Goal: Check status: Check status

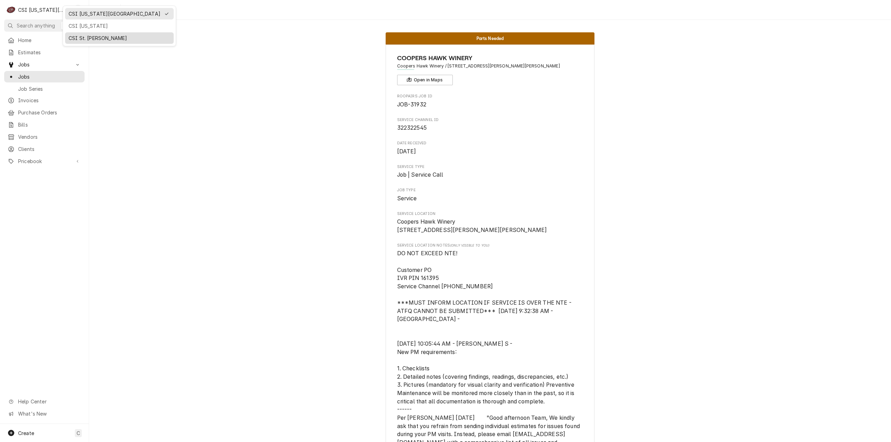
scroll to position [2440, 0]
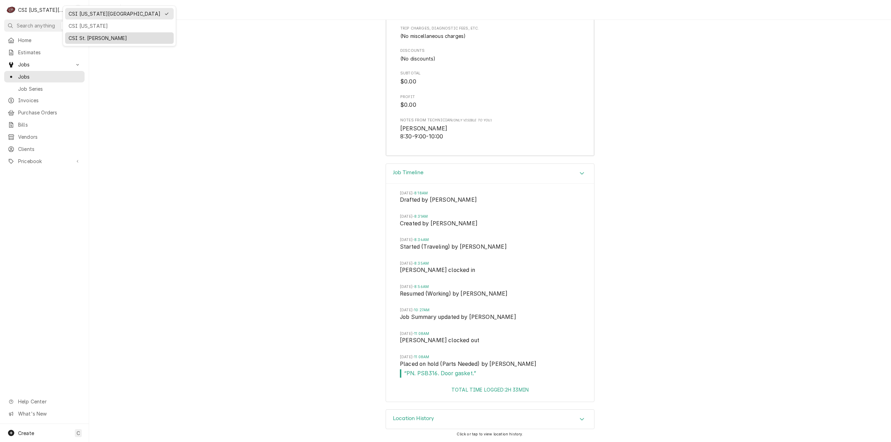
click at [77, 37] on div "CSI St. [PERSON_NAME]" at bounding box center [120, 37] width 102 height 7
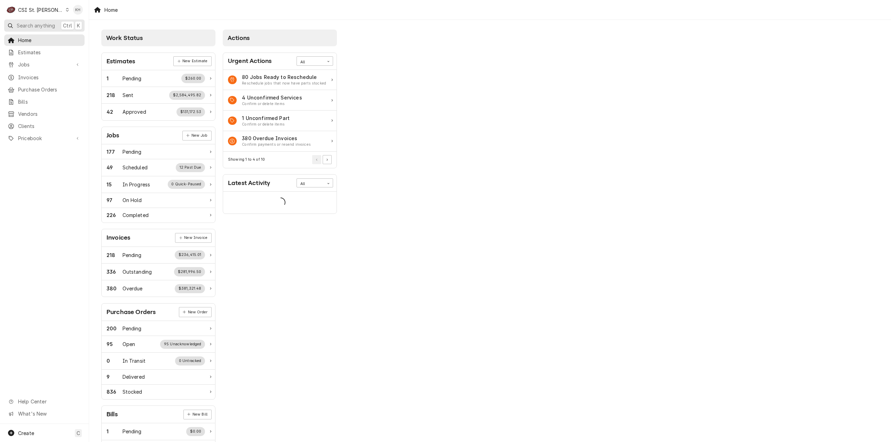
click at [34, 28] on span "Search anything" at bounding box center [36, 25] width 38 height 7
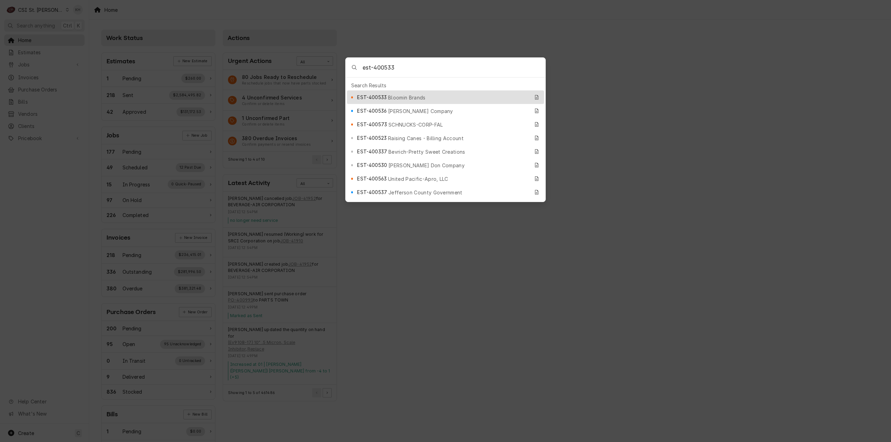
type input "est-400533"
click at [390, 96] on span "Bloomin Brands" at bounding box center [406, 97] width 37 height 7
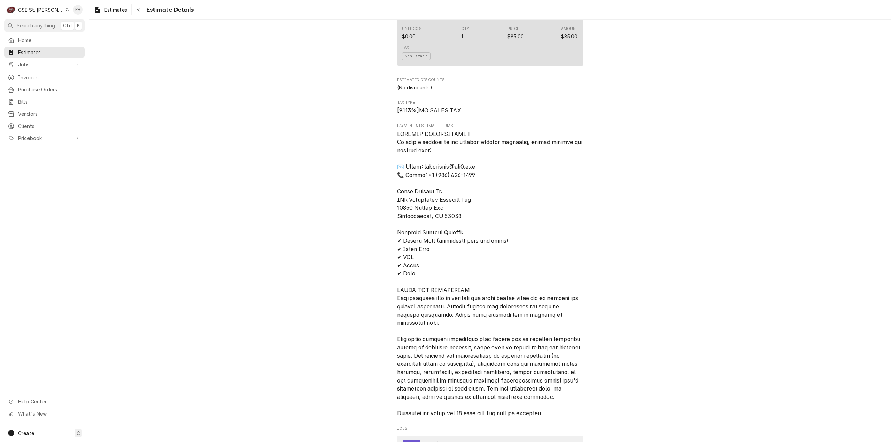
scroll to position [1863, 0]
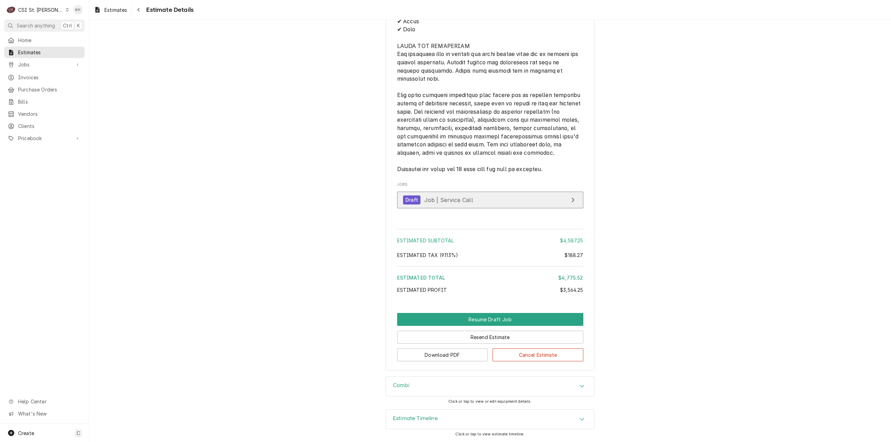
click at [568, 198] on div "View Job" at bounding box center [572, 200] width 9 height 8
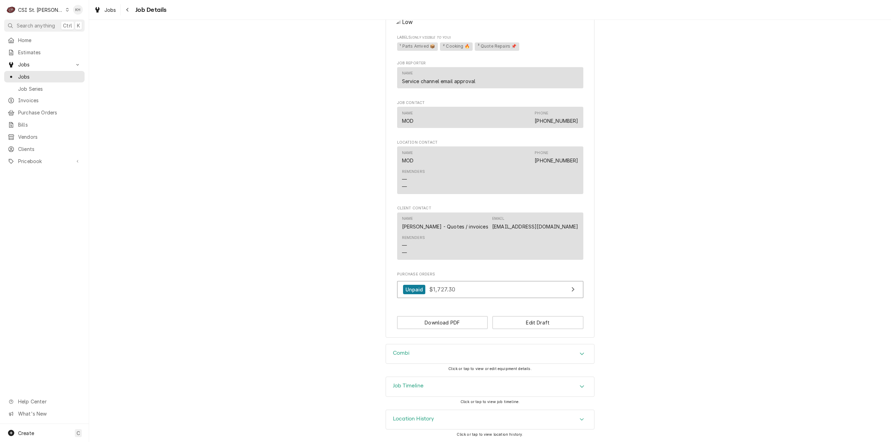
click at [425, 392] on div "Job Timeline" at bounding box center [490, 386] width 208 height 19
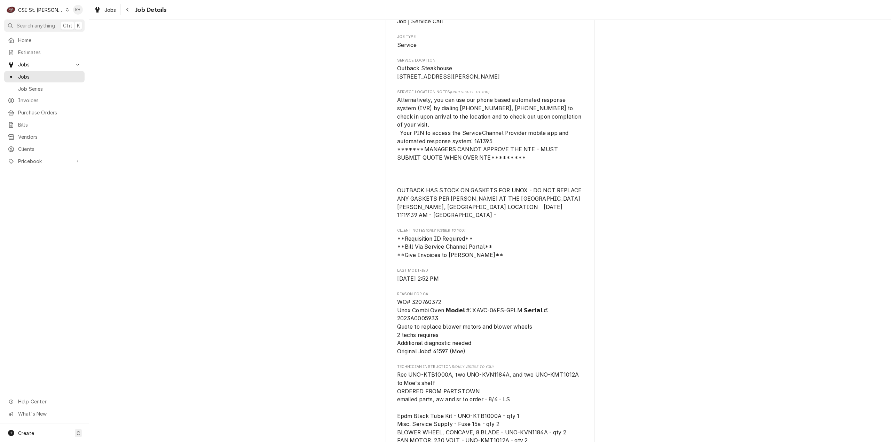
scroll to position [158, 0]
